Goal: Check status: Check status

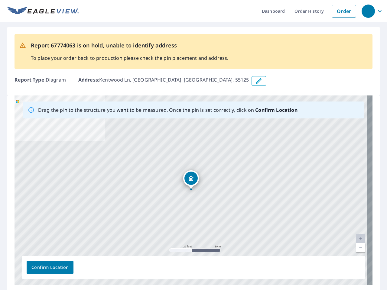
click at [194, 145] on div "[GEOGRAPHIC_DATA]" at bounding box center [194, 191] width 358 height 190
click at [368, 11] on div "button" at bounding box center [368, 11] width 13 height 13
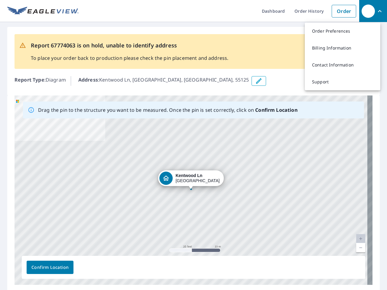
click at [255, 81] on icon "button" at bounding box center [258, 80] width 7 height 7
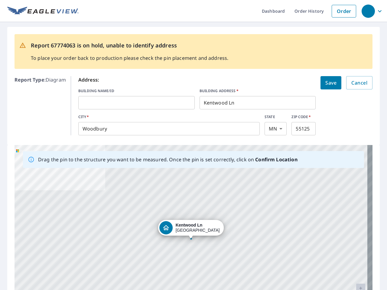
click at [191, 190] on div "[GEOGRAPHIC_DATA]" at bounding box center [194, 240] width 358 height 190
click at [356, 239] on div "[GEOGRAPHIC_DATA]" at bounding box center [194, 240] width 358 height 190
click at [356, 248] on div "[GEOGRAPHIC_DATA]" at bounding box center [194, 240] width 358 height 190
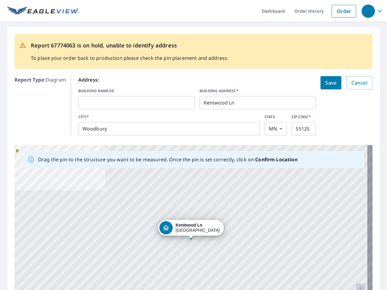
click at [50, 268] on div "[GEOGRAPHIC_DATA]" at bounding box center [194, 240] width 358 height 190
